Goal: Transaction & Acquisition: Purchase product/service

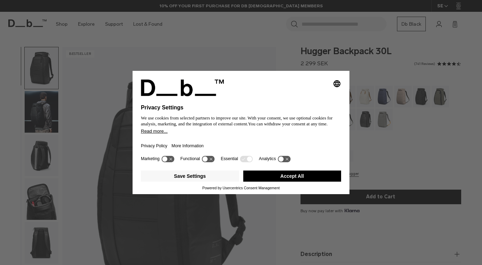
click at [294, 181] on button "Accept All" at bounding box center [292, 175] width 98 height 11
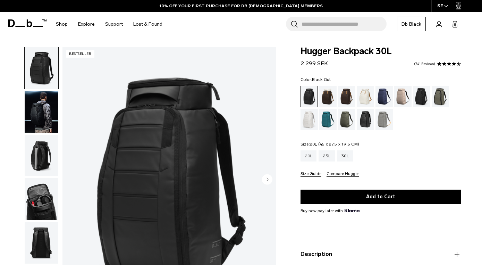
click at [309, 156] on div "20L" at bounding box center [308, 155] width 16 height 11
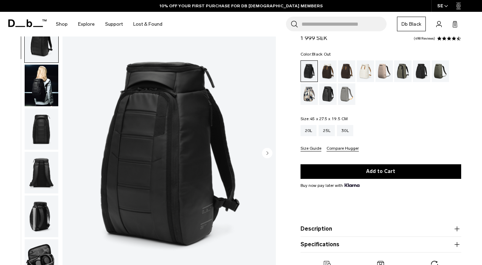
scroll to position [24, 0]
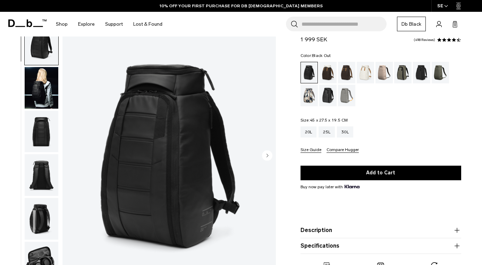
click at [41, 102] on img "button" at bounding box center [42, 88] width 34 height 42
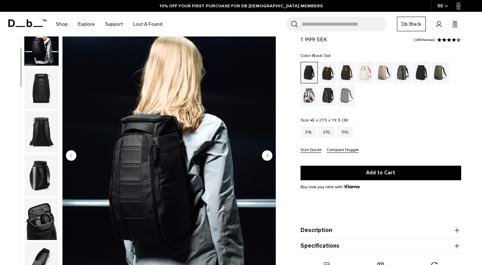
scroll to position [44, 0]
click at [271, 157] on circle "Next slide" at bounding box center [267, 155] width 10 height 10
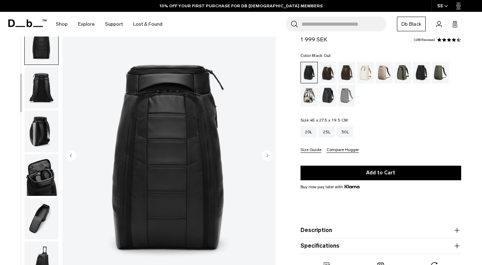
click at [271, 157] on circle "Next slide" at bounding box center [267, 155] width 10 height 10
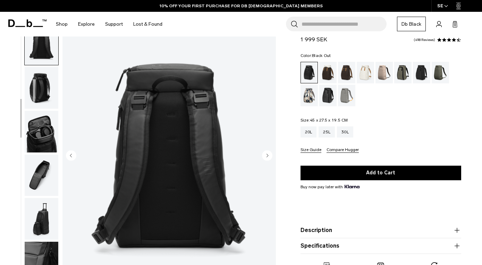
click at [271, 157] on circle "Next slide" at bounding box center [267, 155] width 10 height 10
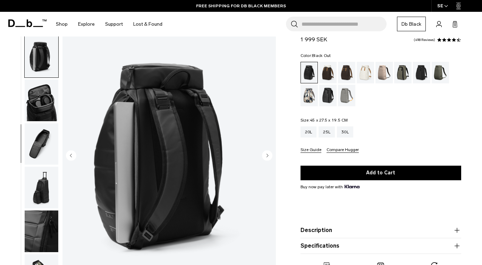
scroll to position [169, 0]
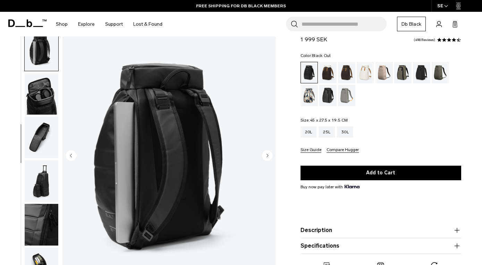
click at [271, 157] on circle "Next slide" at bounding box center [267, 155] width 10 height 10
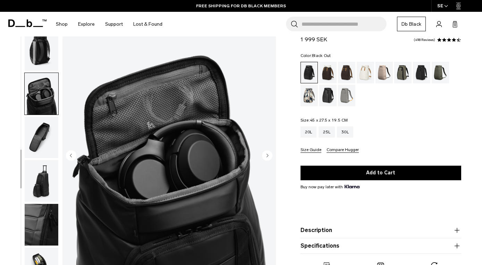
click at [271, 157] on circle "Next slide" at bounding box center [267, 155] width 10 height 10
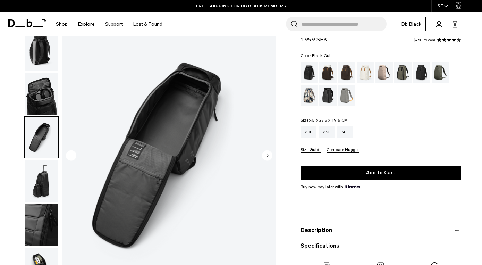
click at [271, 157] on circle "Next slide" at bounding box center [267, 155] width 10 height 10
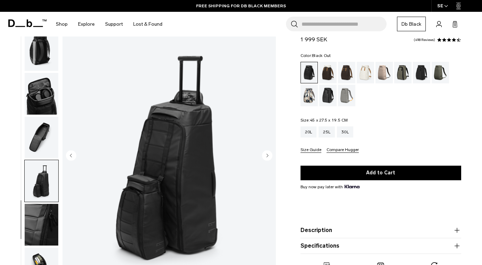
click at [271, 157] on circle "Next slide" at bounding box center [267, 155] width 10 height 10
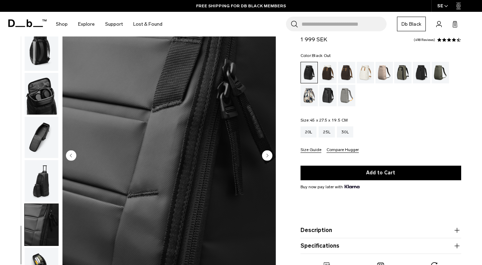
click at [271, 157] on circle "Next slide" at bounding box center [267, 155] width 10 height 10
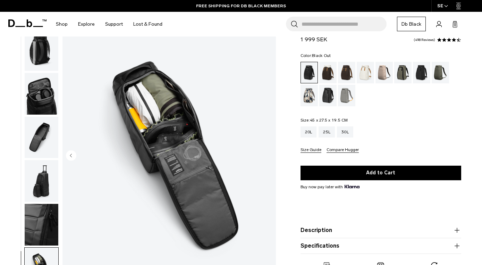
click at [72, 154] on circle "Previous slide" at bounding box center [71, 155] width 10 height 10
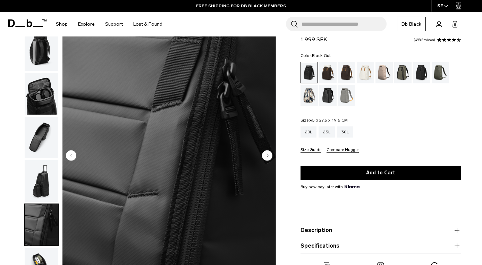
click at [156, 179] on img "9 / 10" at bounding box center [168, 156] width 213 height 266
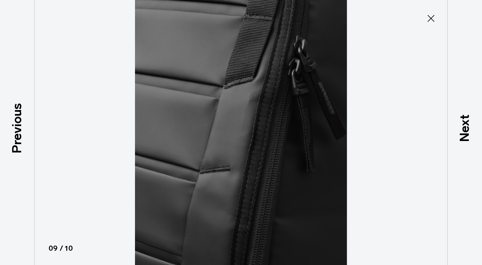
click at [432, 18] on icon at bounding box center [430, 18] width 11 height 11
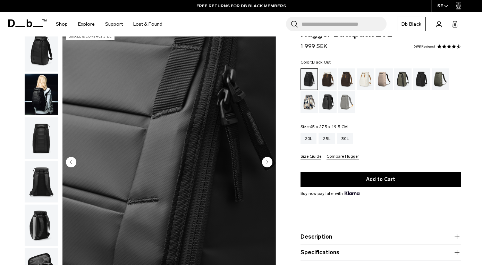
scroll to position [0, 0]
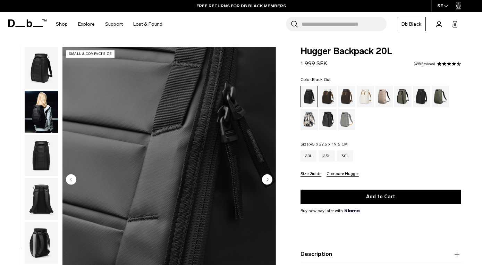
click at [40, 68] on img "button" at bounding box center [42, 68] width 34 height 42
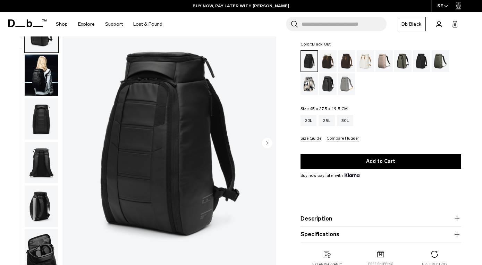
scroll to position [62, 0]
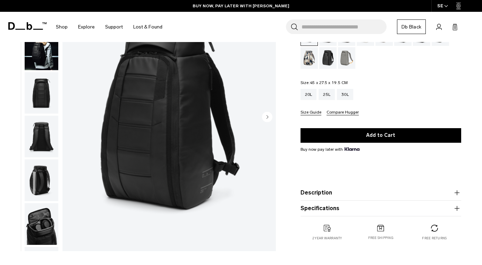
click at [45, 219] on img "button" at bounding box center [42, 224] width 34 height 42
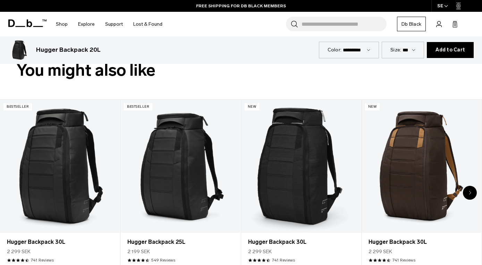
scroll to position [271, 0]
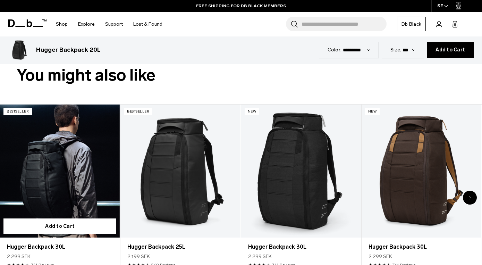
click at [76, 181] on link "Hugger Backpack 30L" at bounding box center [60, 170] width 120 height 133
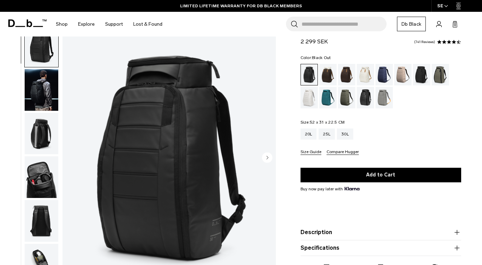
scroll to position [17, 0]
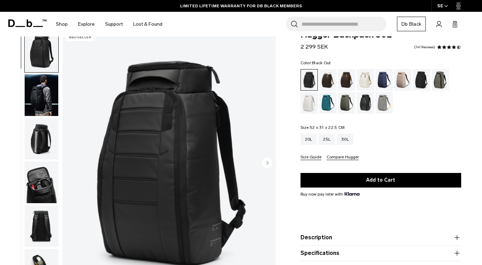
click at [126, 176] on img "1 / 11" at bounding box center [168, 163] width 213 height 266
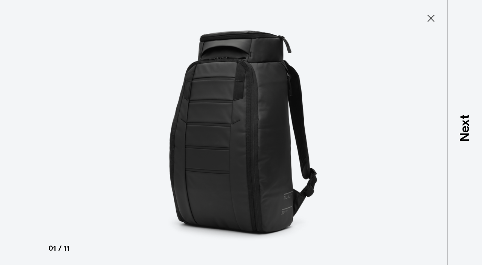
click at [427, 20] on icon at bounding box center [430, 18] width 11 height 11
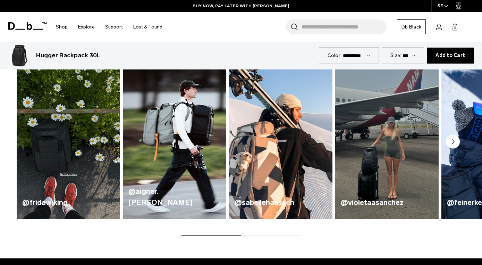
scroll to position [328, 0]
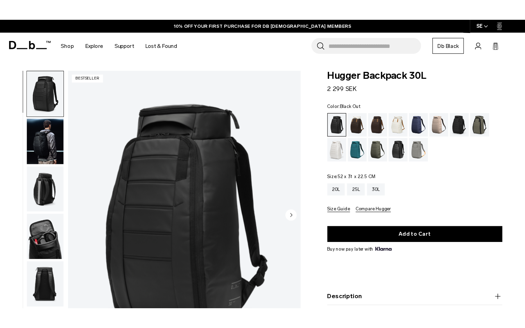
scroll to position [2, 0]
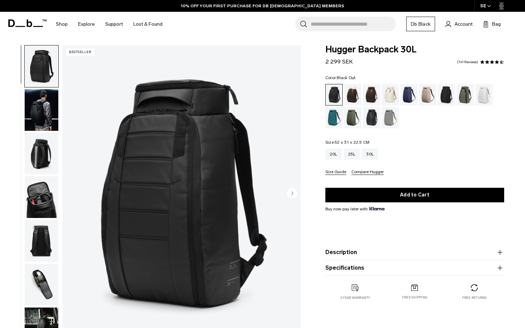
click at [158, 229] on img "1 / 11" at bounding box center [181, 193] width 238 height 297
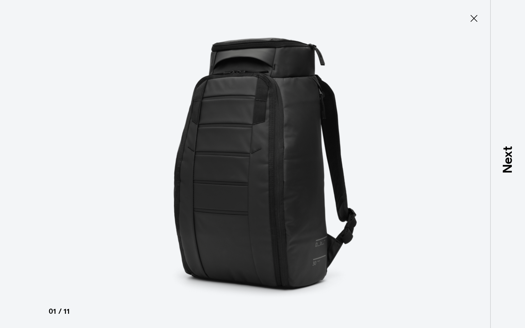
click at [470, 21] on icon at bounding box center [473, 18] width 11 height 11
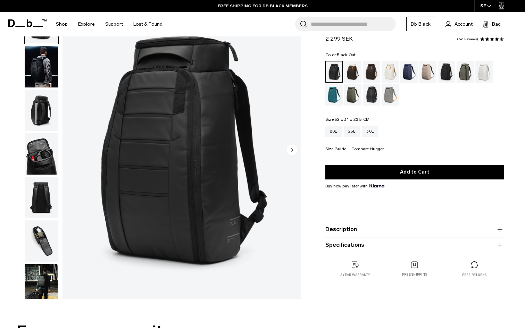
scroll to position [0, 0]
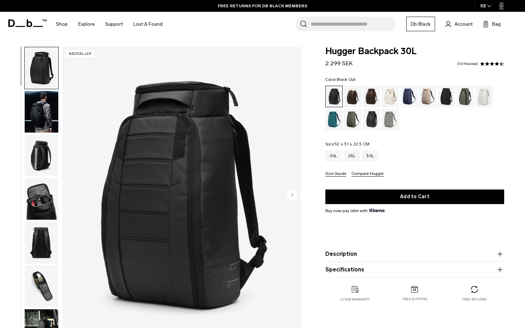
click at [290, 197] on circle "Next slide" at bounding box center [292, 194] width 10 height 10
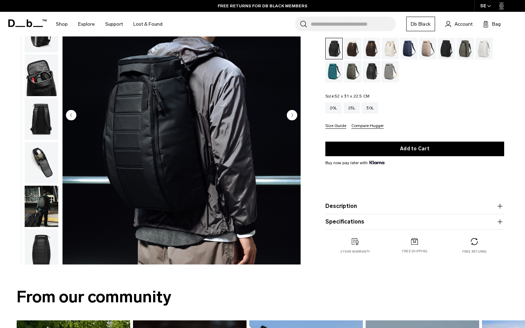
scroll to position [117, 0]
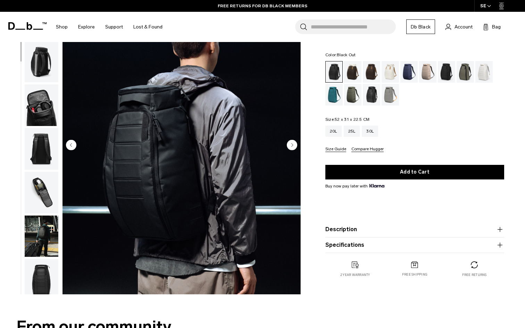
scroll to position [13, 0]
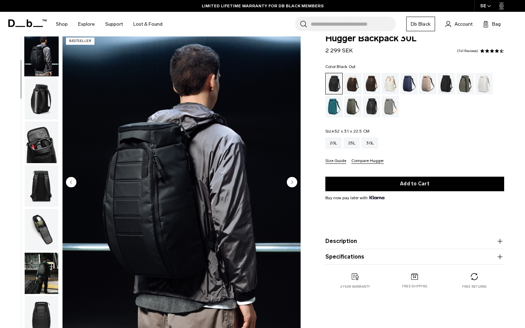
click at [231, 206] on img "2 / 11" at bounding box center [181, 182] width 238 height 297
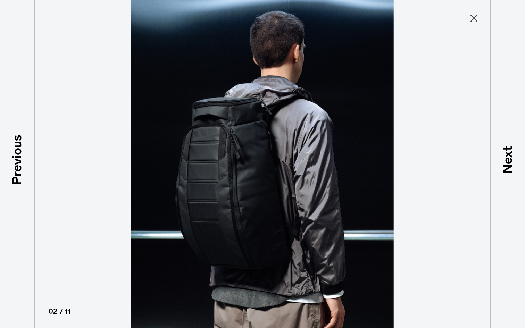
click at [475, 18] on icon at bounding box center [473, 18] width 11 height 11
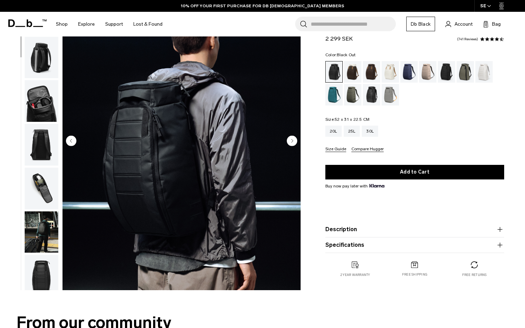
scroll to position [64, 0]
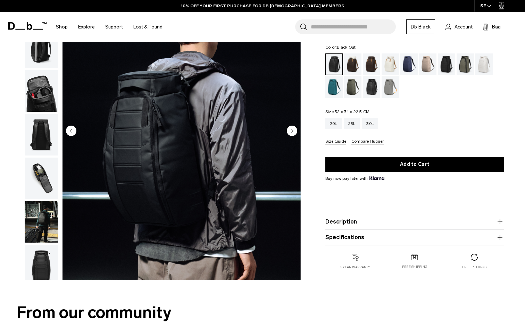
click at [40, 178] on img "button" at bounding box center [42, 179] width 34 height 42
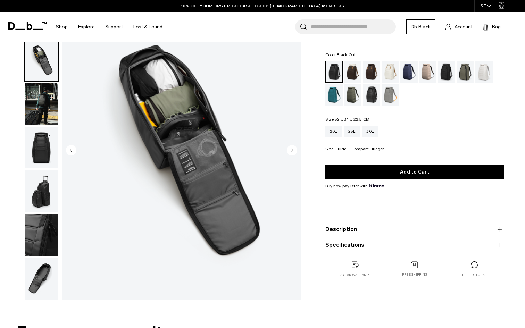
scroll to position [43, 0]
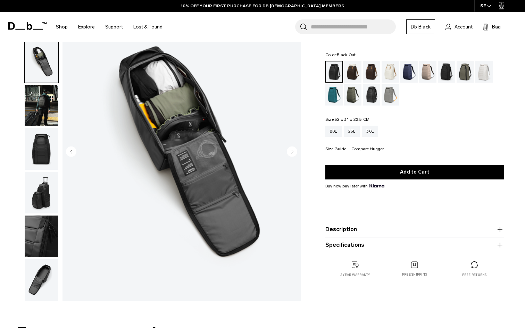
click at [45, 232] on img "button" at bounding box center [42, 236] width 34 height 42
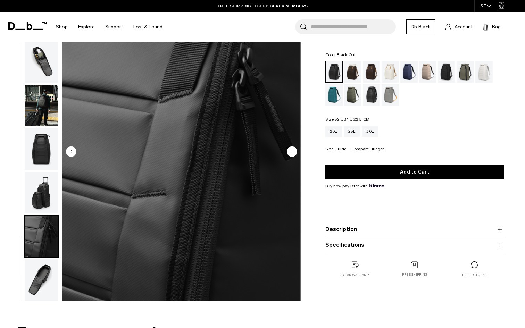
click at [288, 152] on circle "Next slide" at bounding box center [292, 151] width 10 height 10
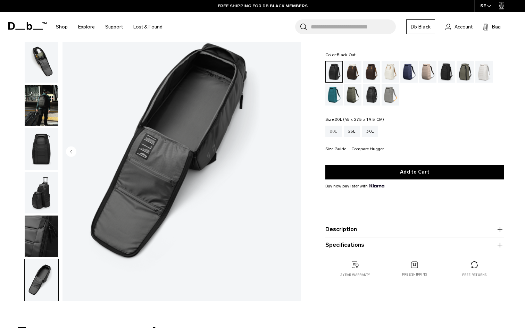
click at [330, 133] on div "20L" at bounding box center [333, 131] width 16 height 11
